Goal: Transaction & Acquisition: Book appointment/travel/reservation

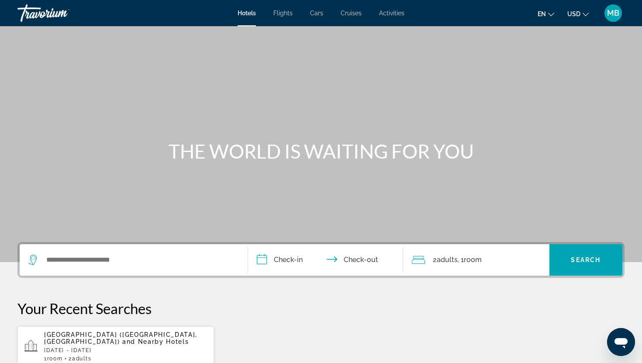
click at [397, 9] on div "Hotels Flights Cars Cruises Activities Hotels Flights Cars Cruises Activities e…" at bounding box center [321, 13] width 642 height 23
click at [395, 11] on span "Activities" at bounding box center [391, 13] width 25 height 7
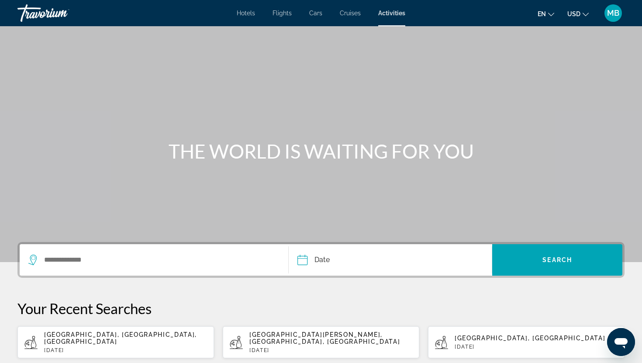
click at [576, 14] on span "USD" at bounding box center [573, 13] width 13 height 7
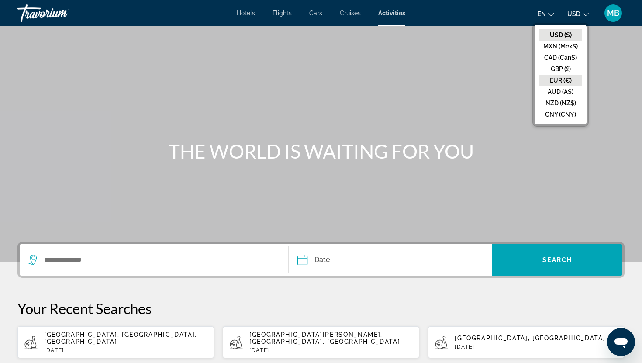
click at [567, 78] on button "EUR (€)" at bounding box center [560, 80] width 43 height 11
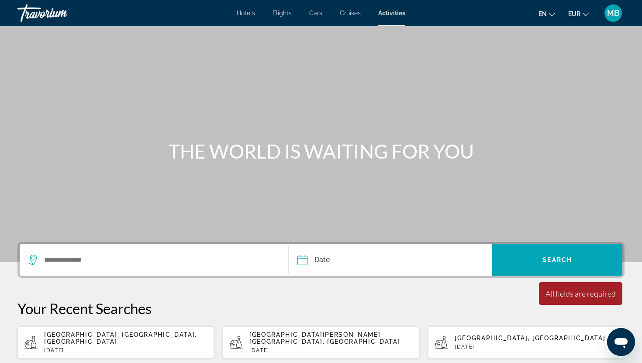
click at [138, 272] on div "Search widget" at bounding box center [153, 259] width 251 height 31
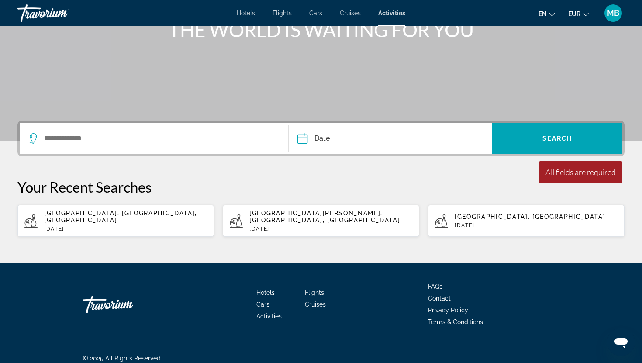
scroll to position [122, 0]
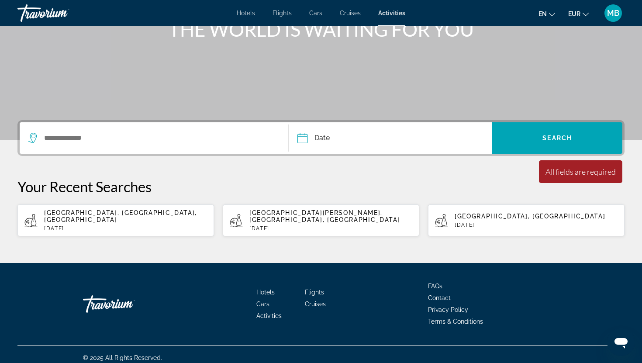
click at [103, 145] on div "Search widget" at bounding box center [153, 137] width 251 height 31
click at [103, 138] on input "Search widget" at bounding box center [159, 137] width 232 height 13
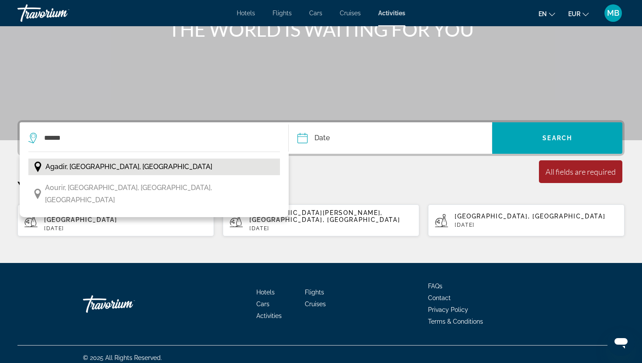
click at [141, 165] on span "Agadir, [GEOGRAPHIC_DATA], [GEOGRAPHIC_DATA]" at bounding box center [128, 167] width 167 height 12
type input "**********"
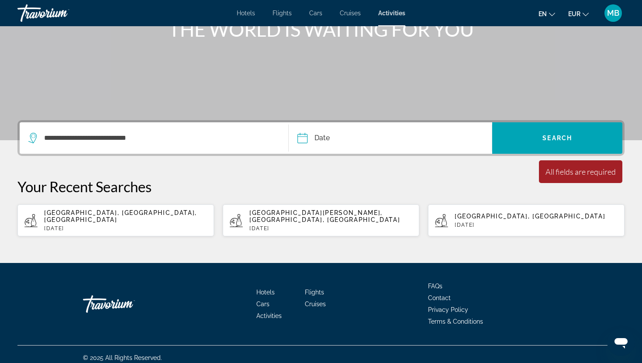
click at [349, 130] on input "Date" at bounding box center [345, 139] width 101 height 34
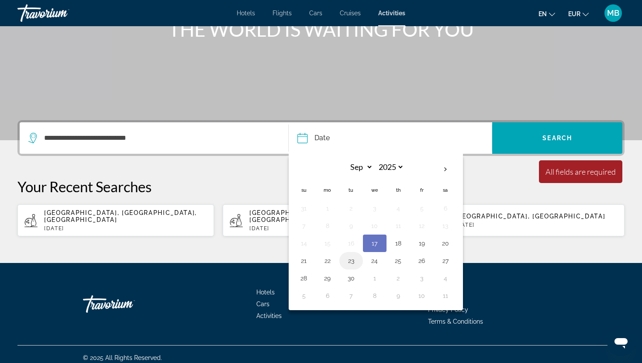
click at [352, 264] on button "23" at bounding box center [351, 261] width 14 height 12
type input "**********"
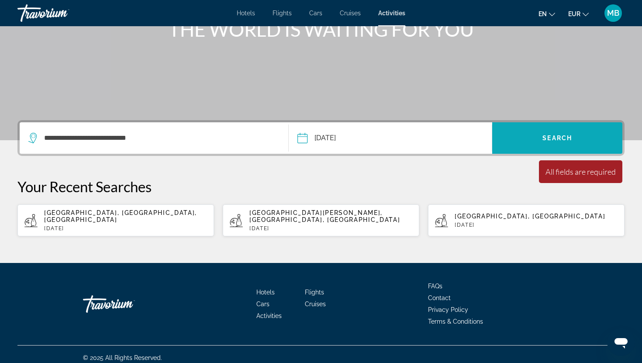
click at [514, 130] on span "Search widget" at bounding box center [557, 138] width 130 height 21
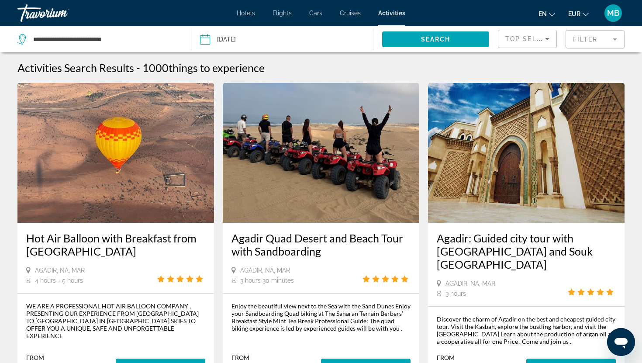
click at [576, 40] on mat-form-field "Filter" at bounding box center [595, 39] width 59 height 18
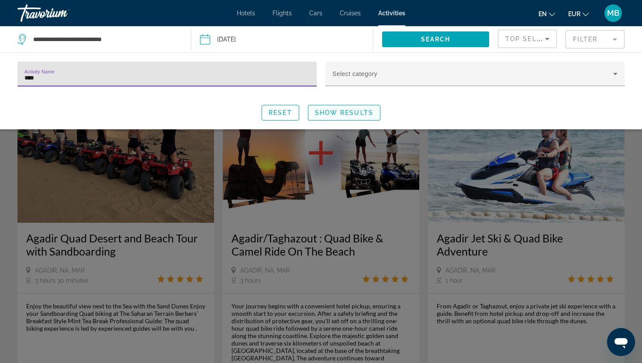
type input "****"
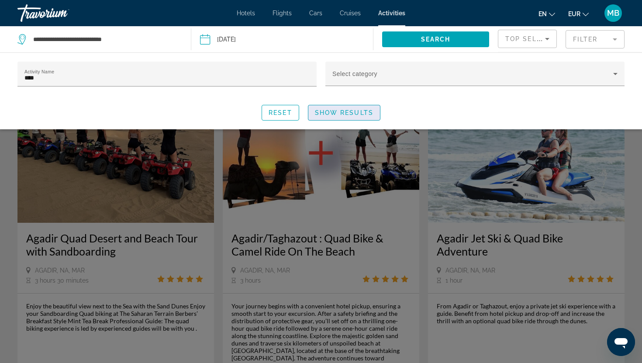
click at [352, 116] on span "Search widget" at bounding box center [344, 112] width 72 height 21
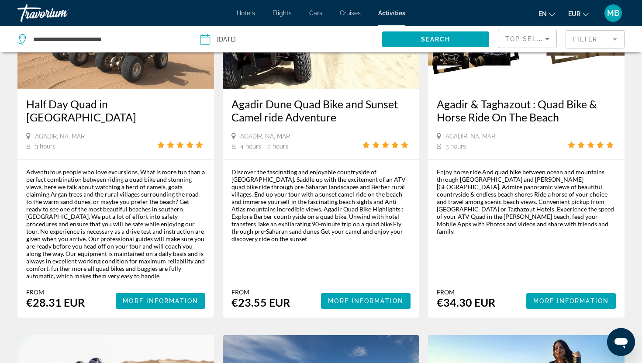
scroll to position [459, 0]
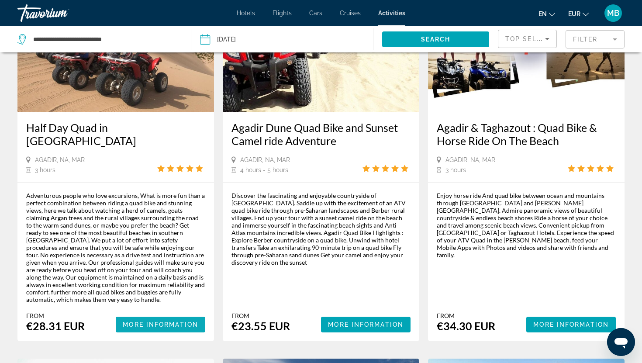
click at [169, 321] on span "More Information" at bounding box center [161, 324] width 76 height 7
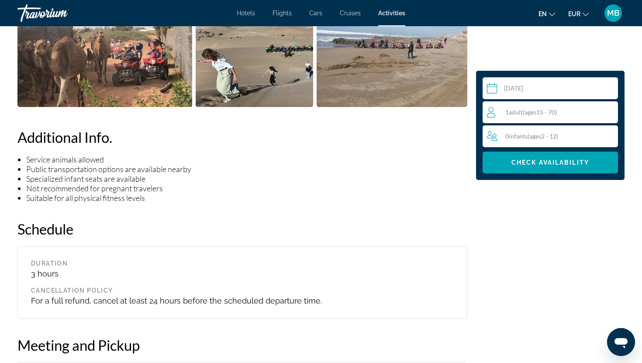
scroll to position [548, 0]
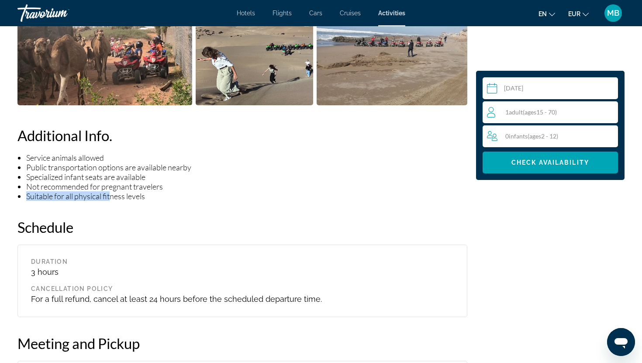
drag, startPoint x: 109, startPoint y: 193, endPoint x: 161, endPoint y: 186, distance: 52.4
click at [162, 186] on ul "Service animals allowed Public transportation options are available nearby Spec…" at bounding box center [242, 177] width 450 height 48
click at [138, 177] on li "Specialized infant seats are available" at bounding box center [246, 177] width 441 height 10
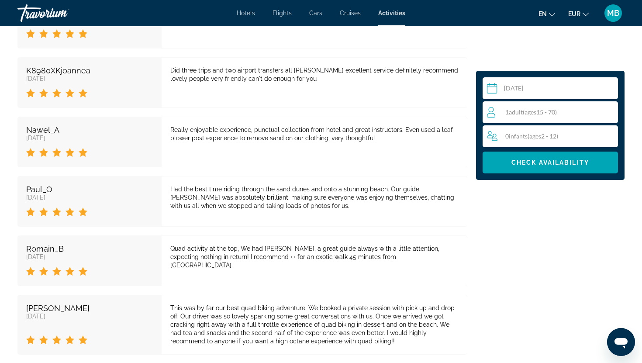
scroll to position [1147, 0]
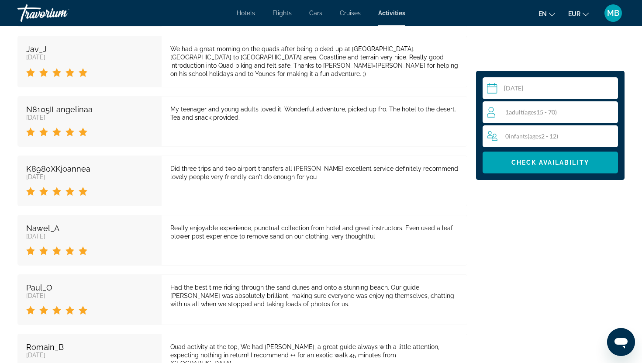
click at [514, 109] on span "Adult" at bounding box center [516, 111] width 14 height 7
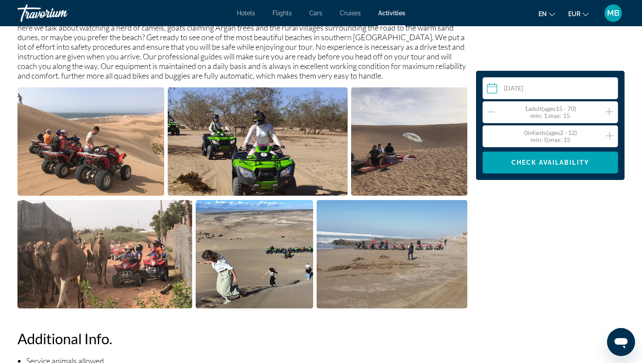
scroll to position [336, 0]
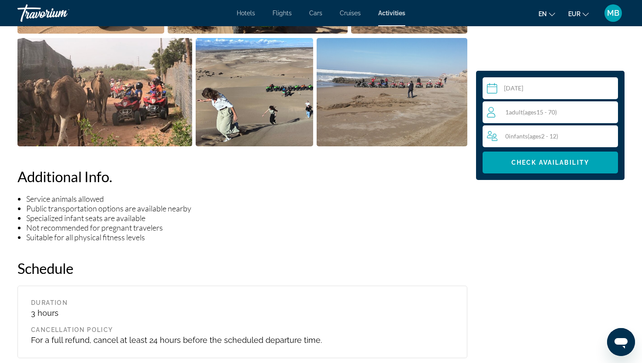
scroll to position [440, 0]
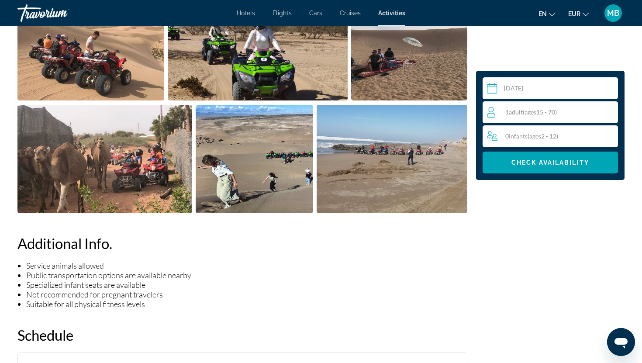
click at [527, 120] on div "1 Adult Adults ( ages [DEMOGRAPHIC_DATA])" at bounding box center [552, 112] width 131 height 22
click at [609, 110] on icon "Increment adults" at bounding box center [609, 112] width 8 height 10
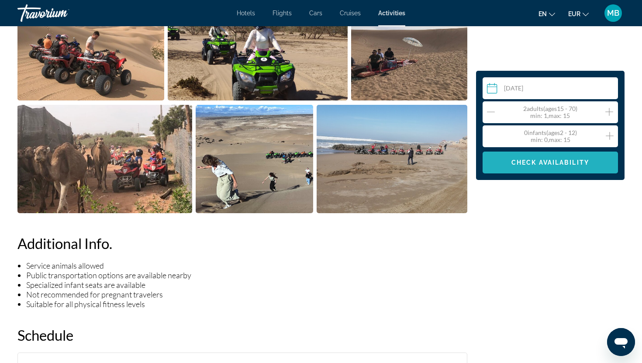
click at [559, 166] on span "Main content" at bounding box center [550, 162] width 135 height 21
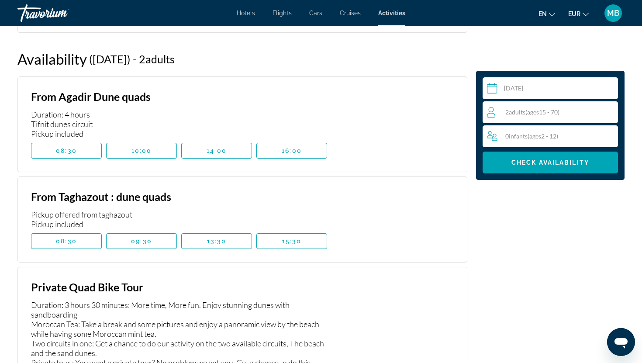
scroll to position [988, 0]
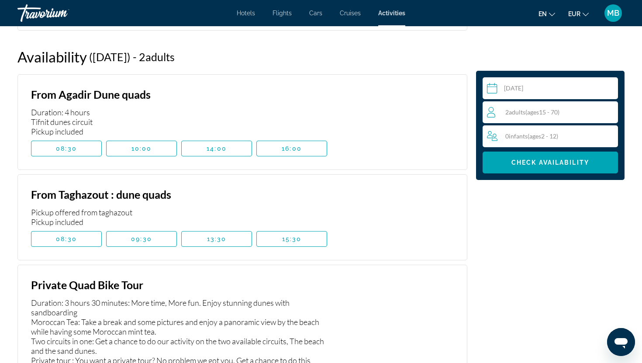
click at [84, 107] on div "Duration: 4 hours Tifnit dunes circuit Pickup included" at bounding box center [179, 121] width 296 height 29
drag, startPoint x: 164, startPoint y: 83, endPoint x: 59, endPoint y: 83, distance: 104.8
click at [59, 88] on h3 "From Agadir Dune quads" at bounding box center [179, 94] width 296 height 13
drag, startPoint x: 31, startPoint y: 121, endPoint x: 87, endPoint y: 121, distance: 56.3
click at [89, 121] on div "Duration: 4 hours Tifnit dunes circuit Pickup included" at bounding box center [179, 121] width 296 height 29
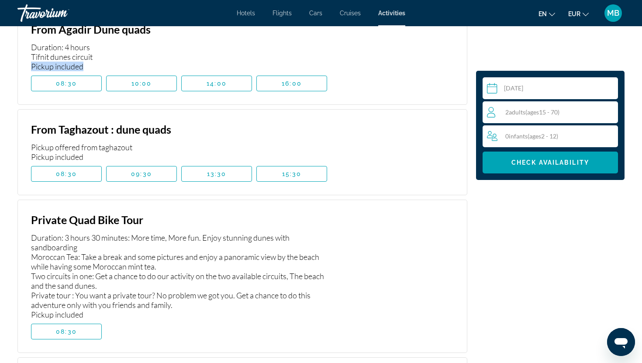
scroll to position [1026, 0]
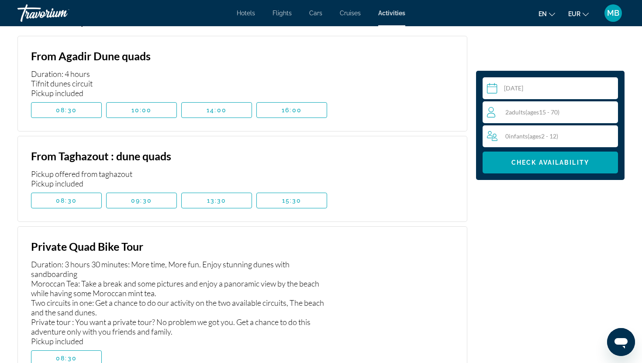
click at [128, 74] on div "Duration: 4 hours Tifnit dunes circuit Pickup included" at bounding box center [179, 83] width 296 height 29
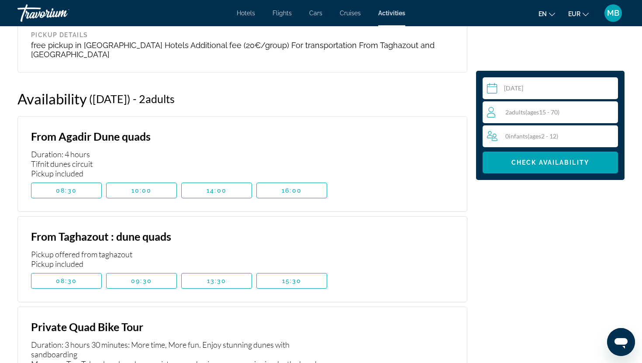
scroll to position [953, 0]
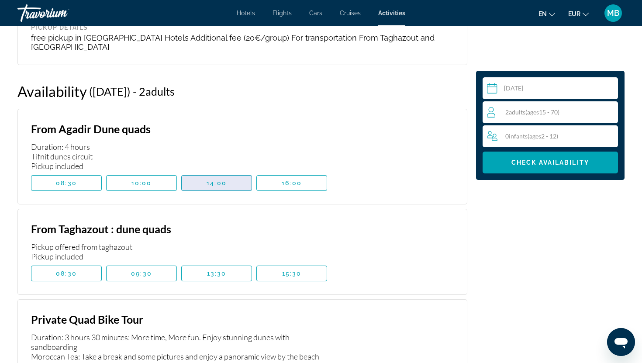
click at [207, 179] on span "14:00" at bounding box center [217, 182] width 20 height 7
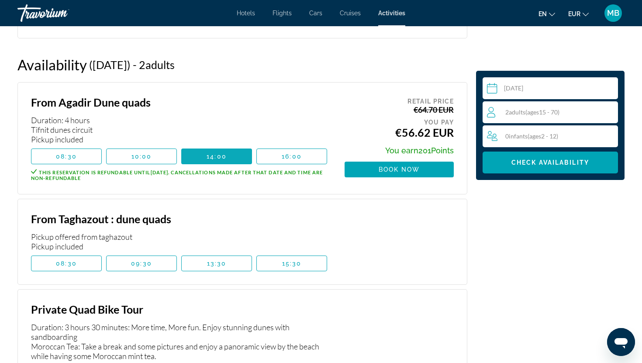
scroll to position [981, 0]
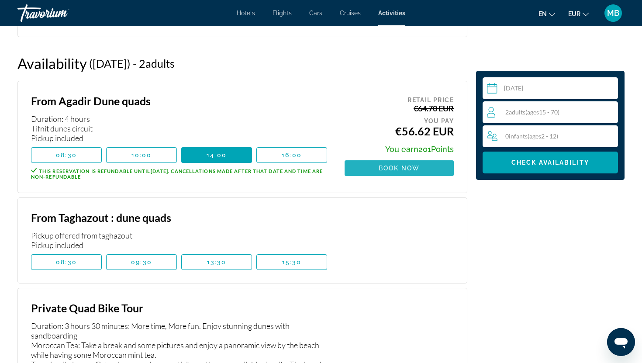
click at [392, 165] on span "Book now" at bounding box center [399, 168] width 41 height 7
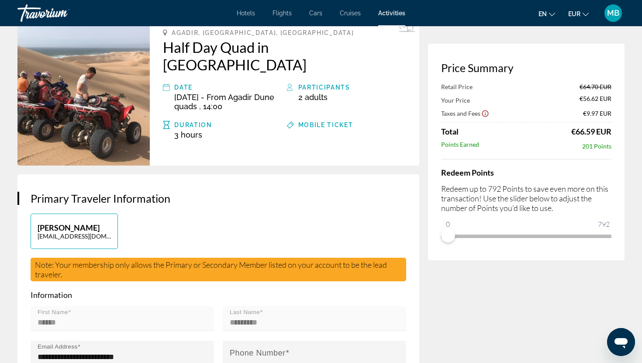
scroll to position [52, 0]
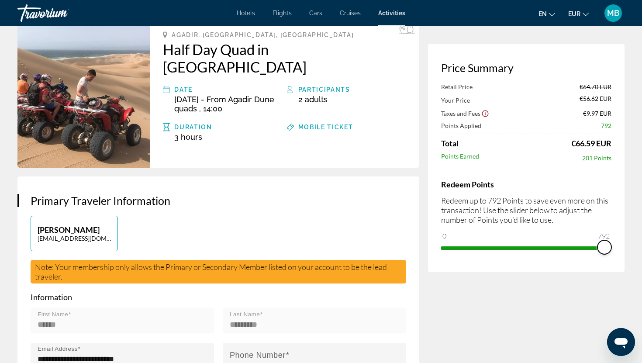
drag, startPoint x: 449, startPoint y: 232, endPoint x: 630, endPoint y: 234, distance: 180.8
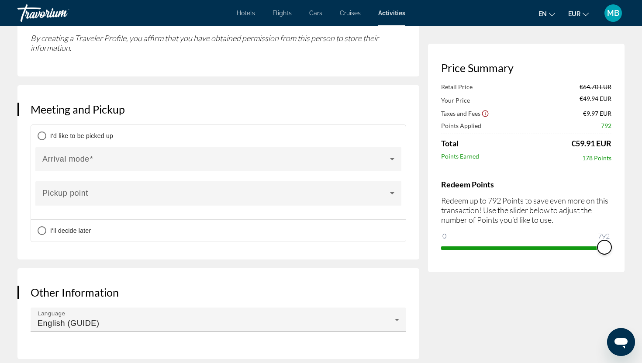
scroll to position [671, 0]
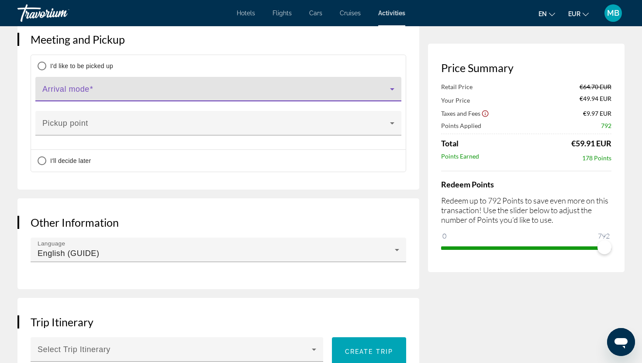
click at [114, 87] on span "Main content" at bounding box center [216, 92] width 348 height 10
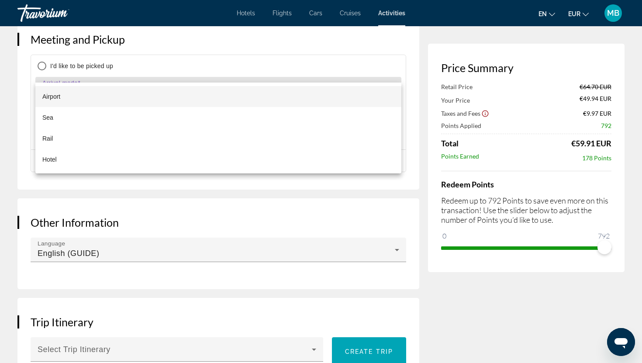
click at [7, 76] on div at bounding box center [321, 181] width 642 height 363
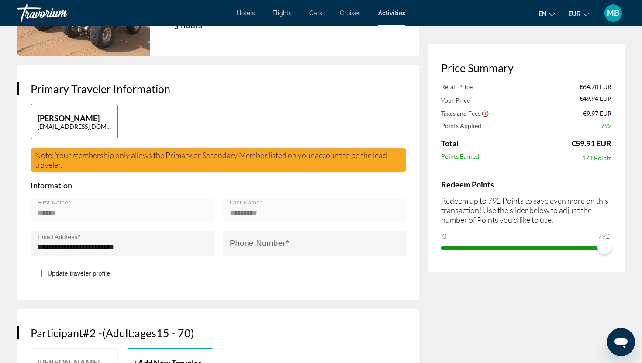
scroll to position [179, 0]
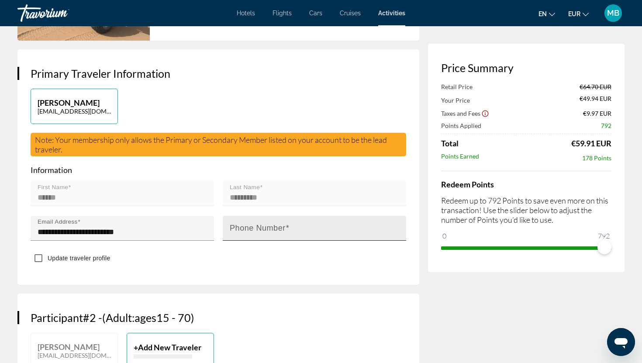
click at [234, 216] on div "Phone Number" at bounding box center [317, 228] width 175 height 25
type input "*"
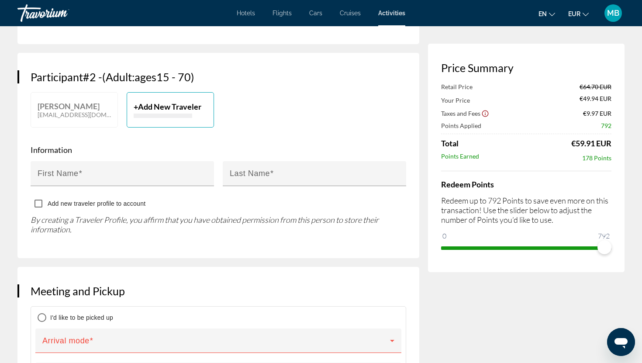
scroll to position [402, 0]
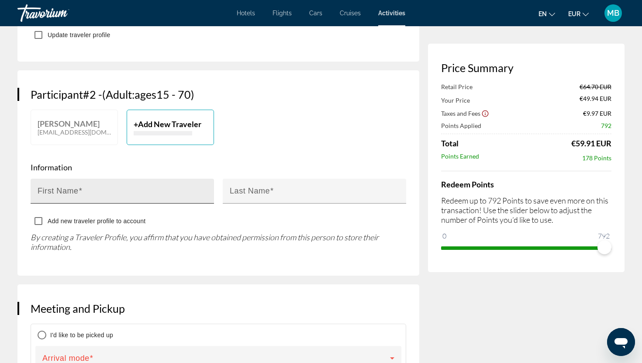
type input "**********"
click at [93, 190] on input "First Name" at bounding box center [125, 195] width 175 height 10
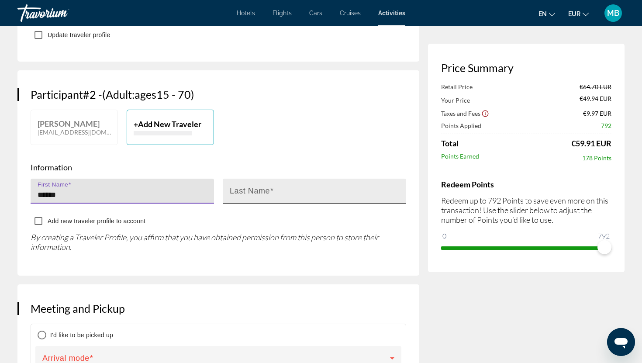
type input "******"
click at [280, 190] on input "Last Name" at bounding box center [317, 195] width 175 height 10
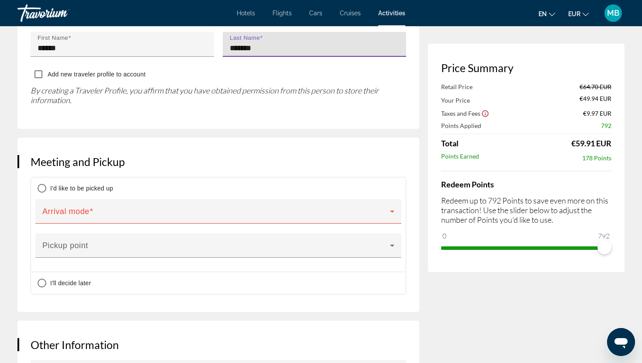
scroll to position [582, 0]
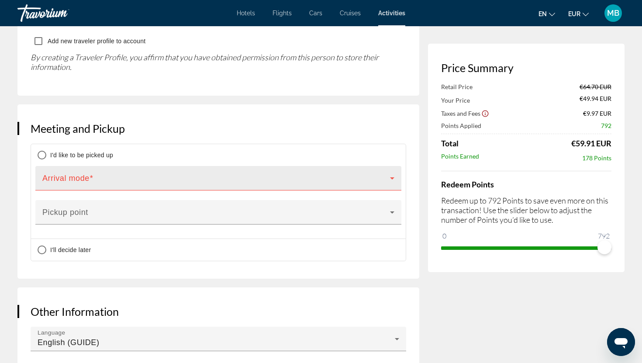
type input "*******"
click at [95, 166] on div "Arrival mode" at bounding box center [218, 178] width 352 height 24
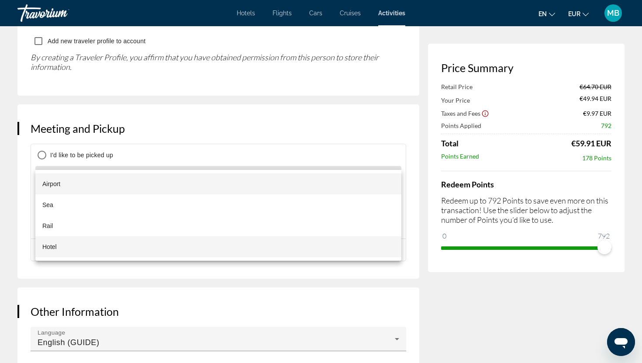
scroll to position [596, 0]
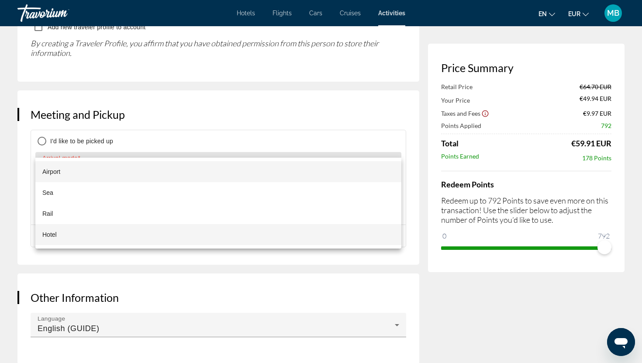
click at [111, 240] on mat-option "Hotel" at bounding box center [218, 234] width 366 height 21
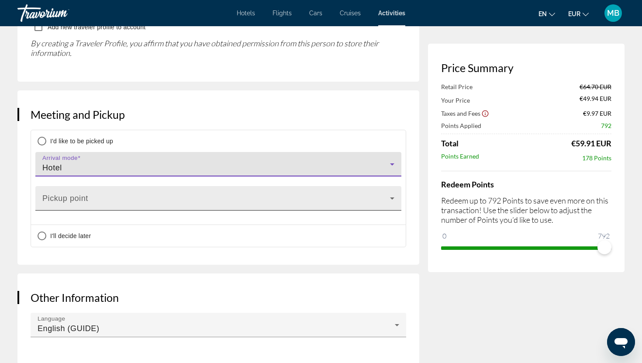
click at [88, 197] on span "Main content" at bounding box center [216, 202] width 348 height 10
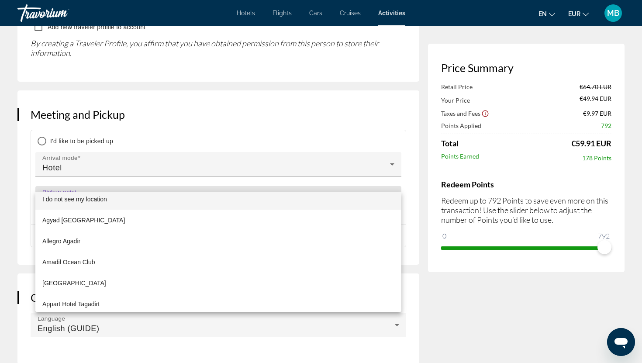
scroll to position [7, 0]
click at [103, 183] on div at bounding box center [321, 181] width 642 height 363
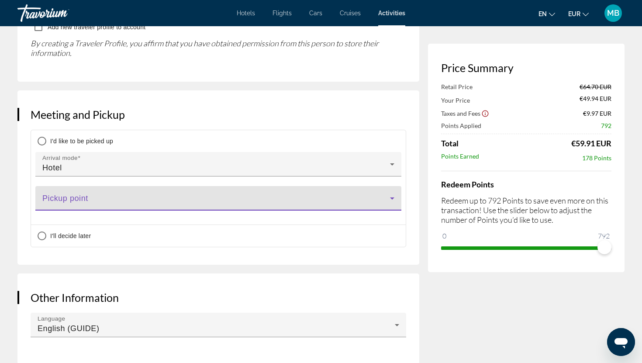
click at [103, 197] on span "Main content" at bounding box center [216, 202] width 348 height 10
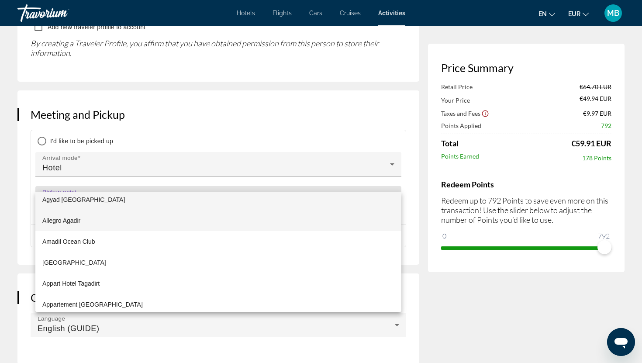
scroll to position [28, 0]
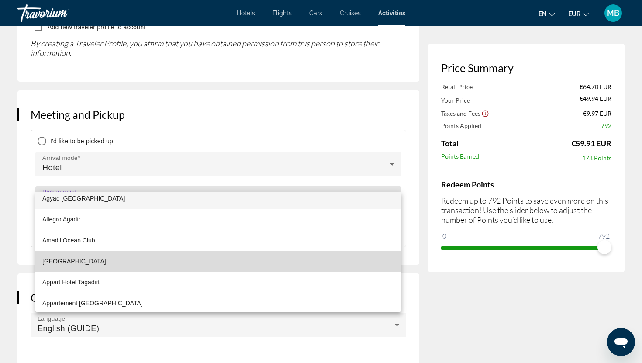
click at [97, 260] on mat-option "[GEOGRAPHIC_DATA]" at bounding box center [218, 261] width 366 height 21
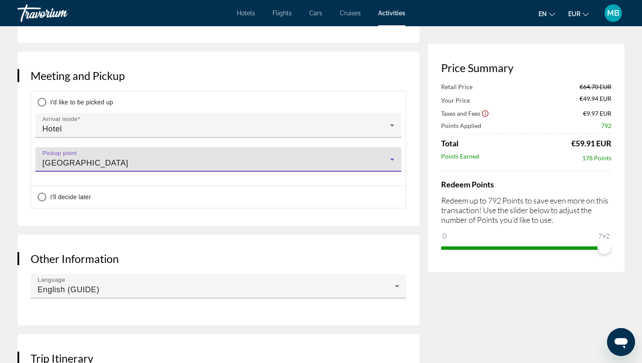
scroll to position [637, 0]
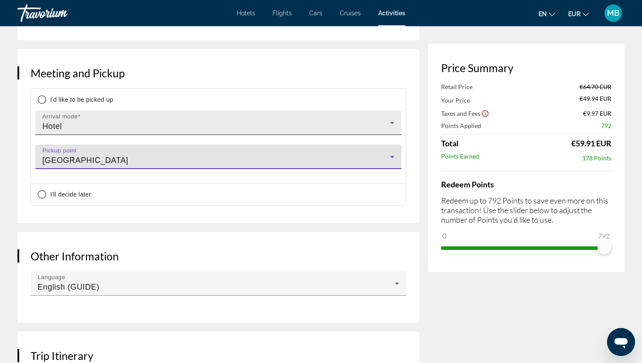
click at [106, 121] on div "Hotel" at bounding box center [216, 126] width 348 height 10
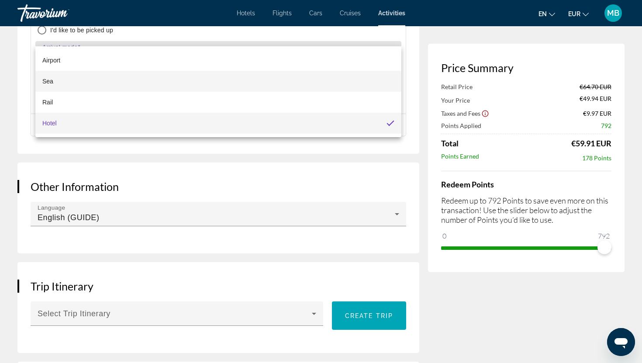
scroll to position [703, 0]
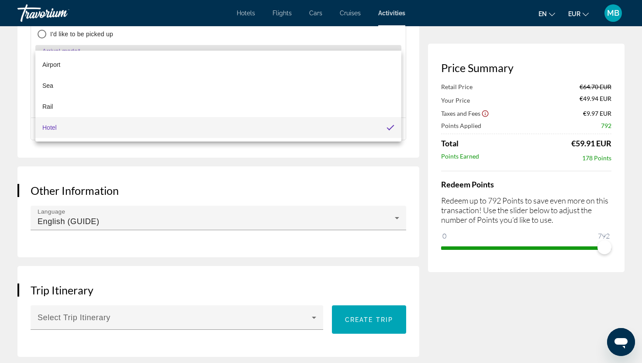
click at [117, 150] on div at bounding box center [321, 181] width 642 height 363
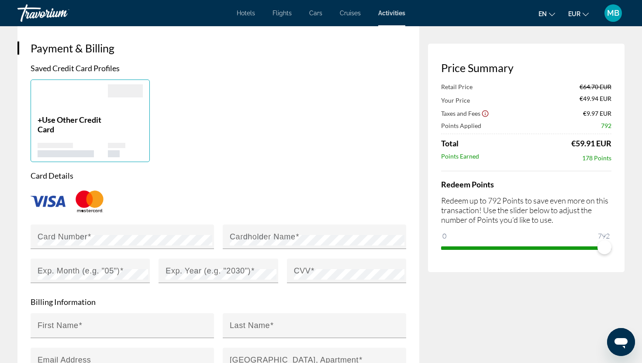
scroll to position [1045, 0]
click at [327, 224] on div "Cardholder Name" at bounding box center [317, 236] width 175 height 24
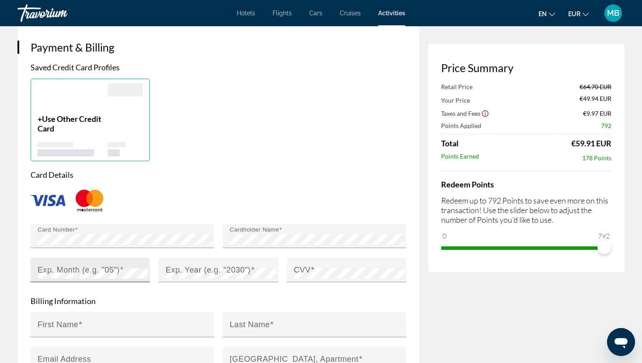
click at [90, 265] on mat-label "Exp. Month (e.g. "05")" at bounding box center [79, 269] width 82 height 9
click at [185, 265] on mat-label "Exp. Year (e.g. "2030")" at bounding box center [208, 269] width 85 height 9
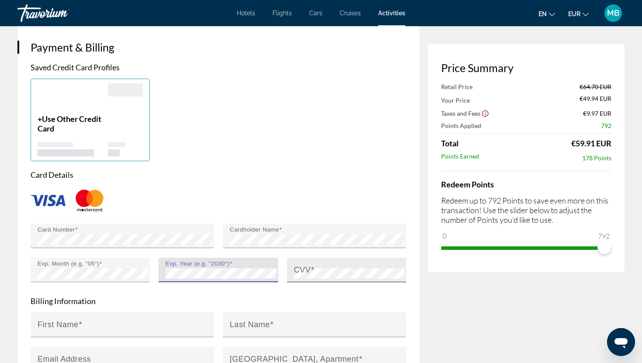
click at [308, 265] on mat-label "CVV" at bounding box center [302, 269] width 17 height 9
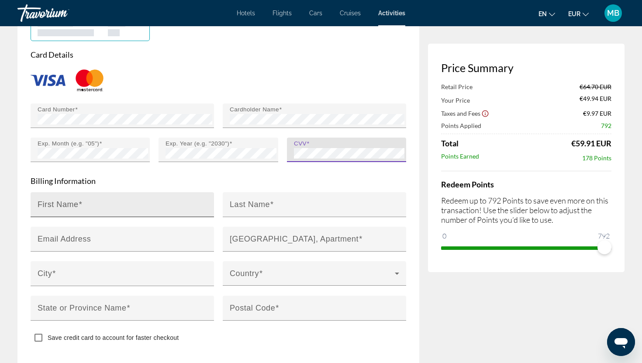
scroll to position [1168, 0]
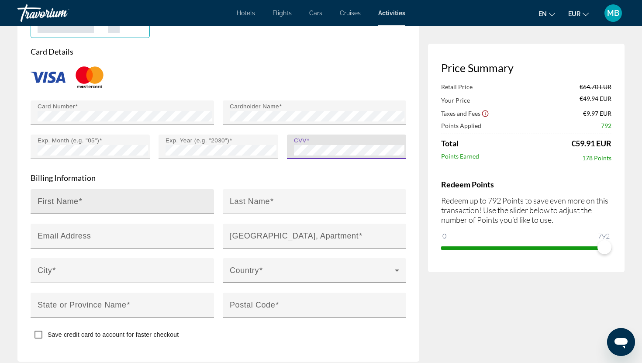
click at [160, 189] on div "First Name" at bounding box center [125, 201] width 175 height 25
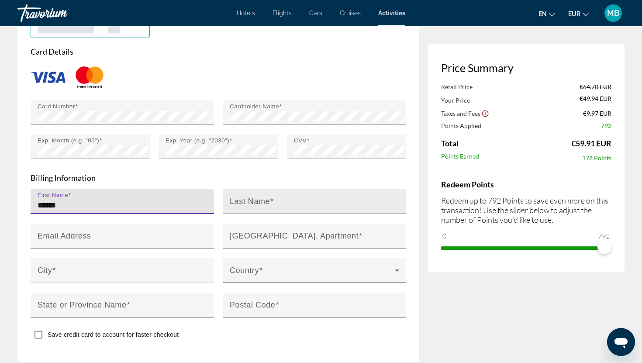
type input "******"
click at [285, 189] on div "Last Name" at bounding box center [317, 201] width 175 height 25
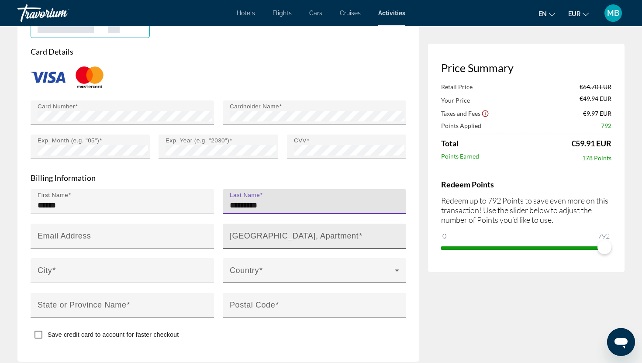
type input "*********"
click at [264, 231] on mat-label "[GEOGRAPHIC_DATA], Apartment" at bounding box center [294, 235] width 129 height 9
click at [264, 235] on input "[GEOGRAPHIC_DATA], Apartment" at bounding box center [317, 240] width 175 height 10
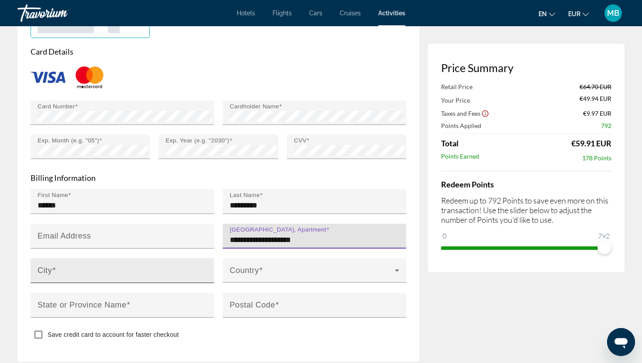
type input "**********"
click at [86, 269] on input "City" at bounding box center [125, 274] width 175 height 10
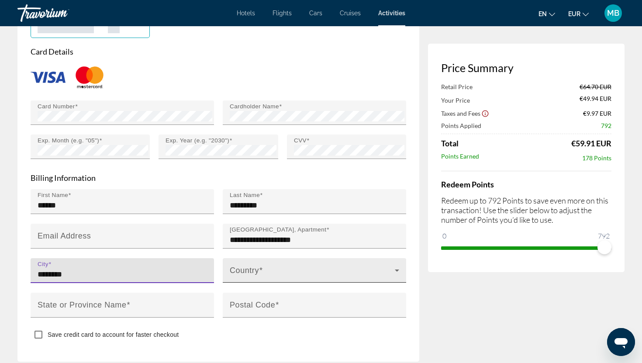
type input "********"
click at [249, 259] on div "Country" at bounding box center [314, 270] width 169 height 24
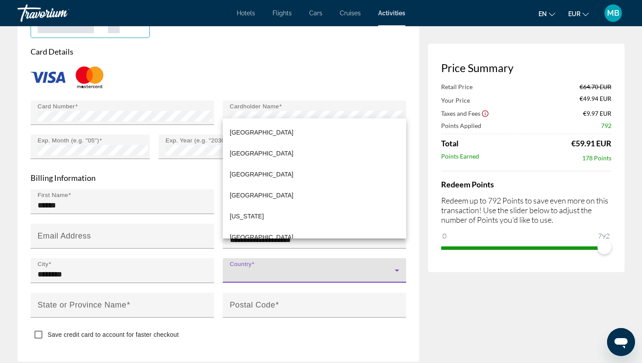
scroll to position [1518, 0]
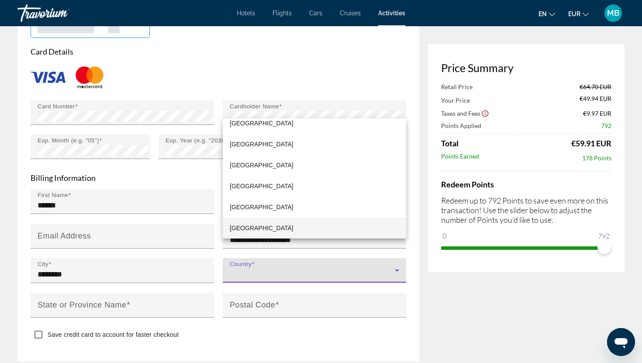
click at [257, 227] on mat-option "[GEOGRAPHIC_DATA]" at bounding box center [314, 227] width 183 height 21
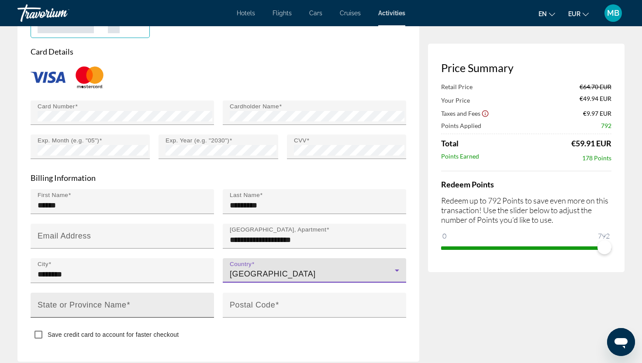
click at [185, 304] on input "State or Province Name" at bounding box center [125, 309] width 175 height 10
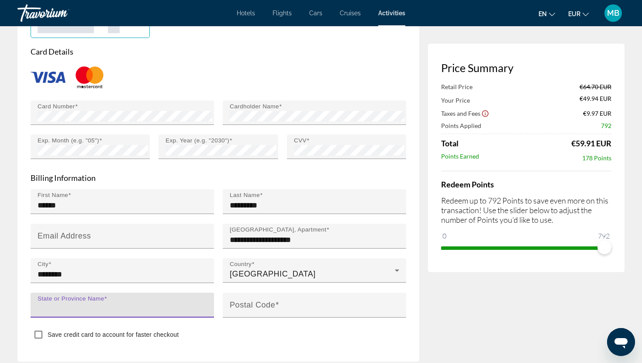
type input "*"
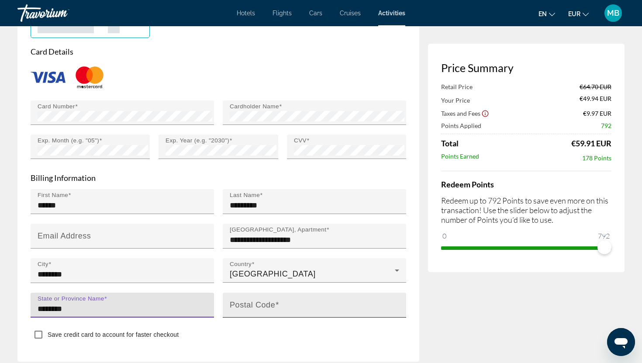
type input "********"
click at [338, 295] on div "Postal Code" at bounding box center [317, 305] width 175 height 25
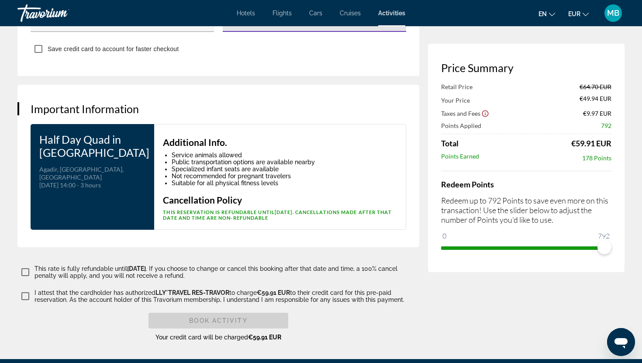
scroll to position [1457, 0]
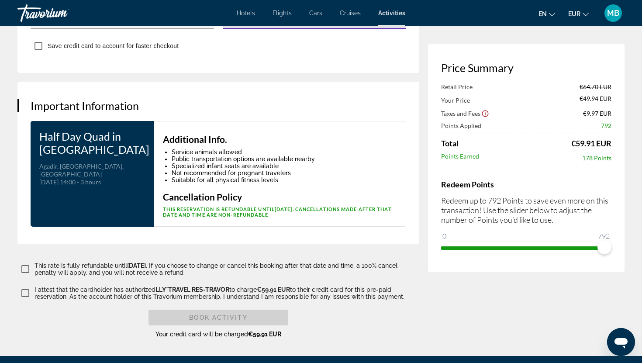
type input "*****"
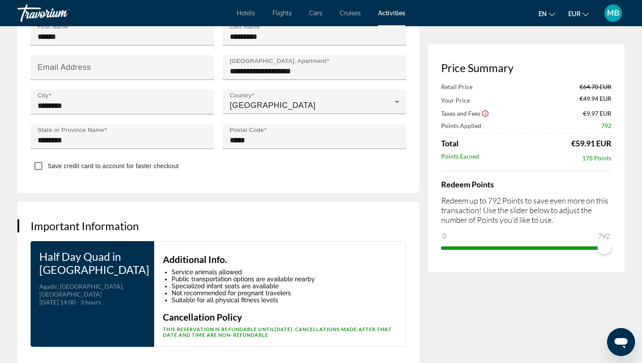
scroll to position [1536, 0]
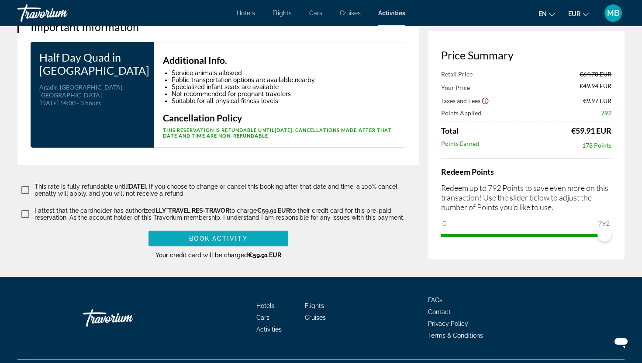
click at [193, 228] on span "Main content" at bounding box center [218, 238] width 140 height 21
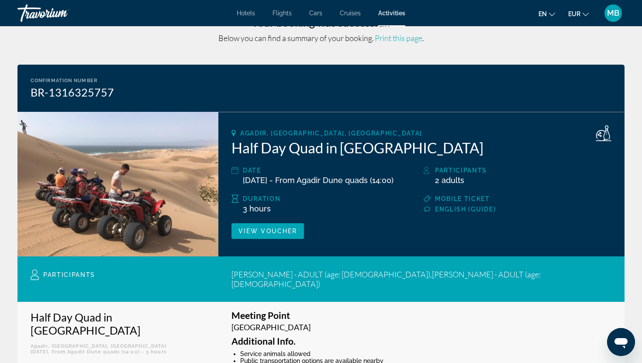
scroll to position [28, 0]
